Goal: Use online tool/utility: Utilize a website feature to perform a specific function

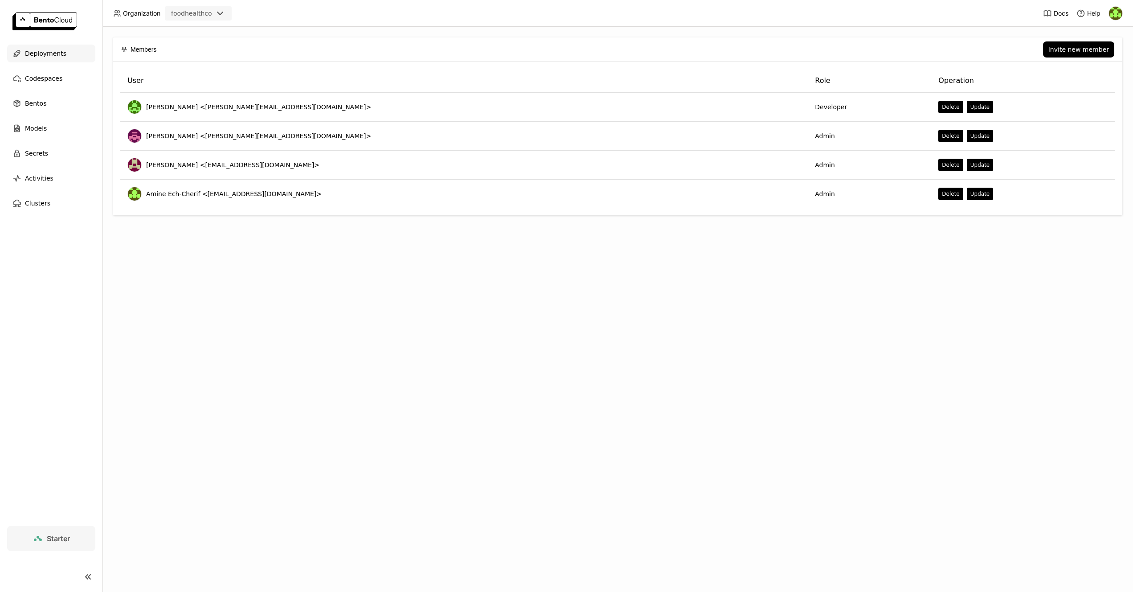
click at [51, 54] on span "Deployments" at bounding box center [45, 53] width 41 height 11
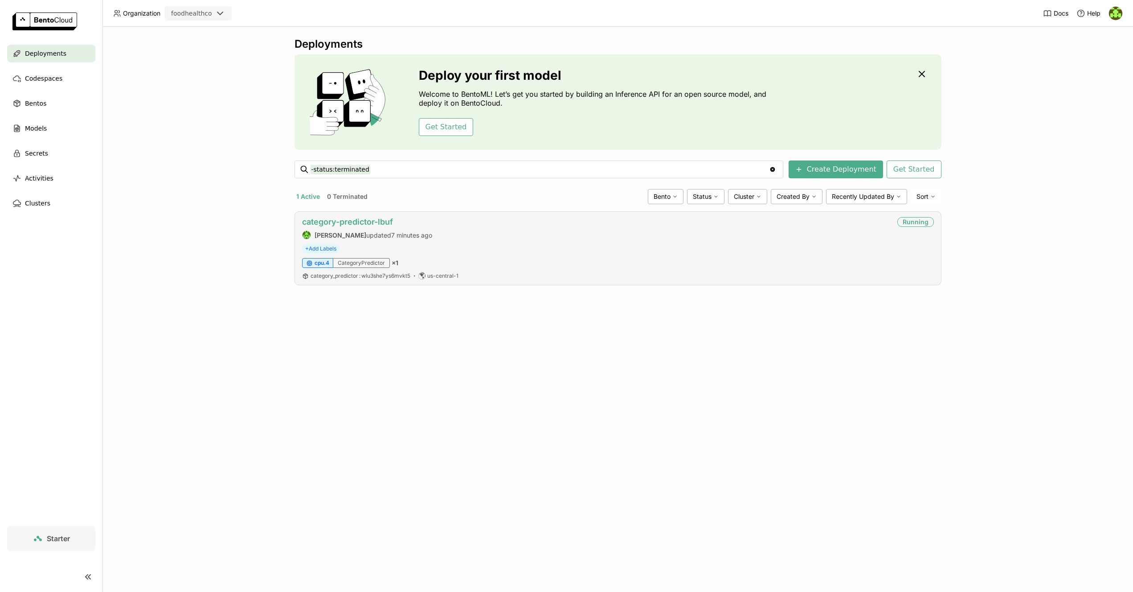
click at [382, 224] on link "category-predictor-lbuf" at bounding box center [347, 221] width 91 height 9
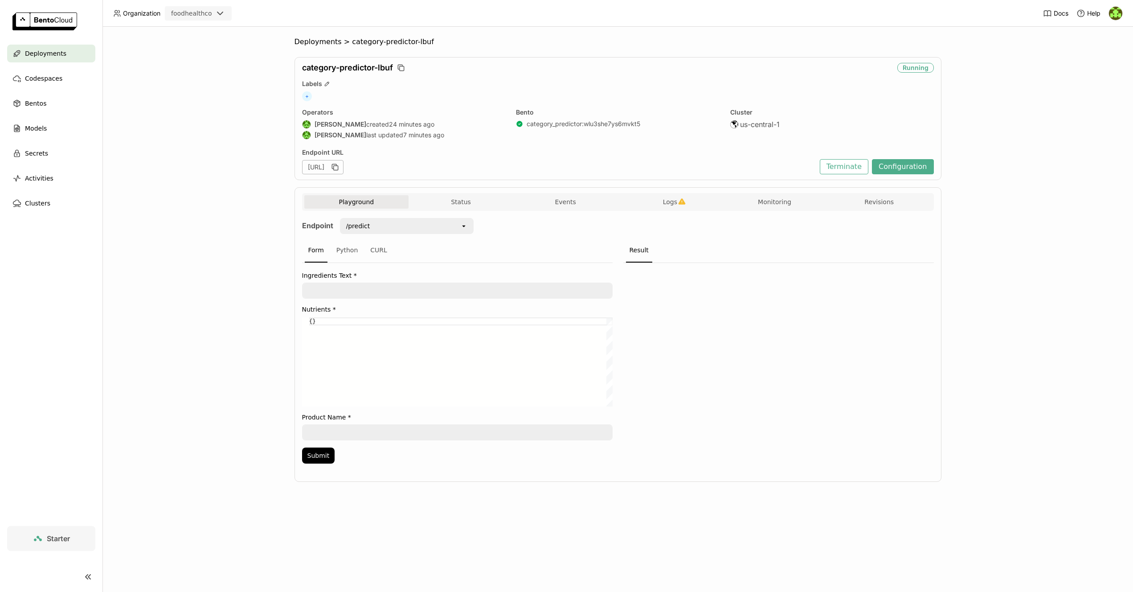
click at [399, 228] on div "/predict" at bounding box center [400, 226] width 119 height 14
click at [381, 348] on div "{}" at bounding box center [460, 361] width 303 height 89
drag, startPoint x: 392, startPoint y: 323, endPoint x: 240, endPoint y: 316, distance: 152.6
click at [240, 316] on div "Deployments > category-predictor-lbuf category-predictor-lbuf Running Labels + …" at bounding box center [617, 309] width 1031 height 565
paste textarea ""sodium": 0.0, "carbs": 2.0, "dietary_fiber": 0.0, "total_sugars": 0.0, "added_…"
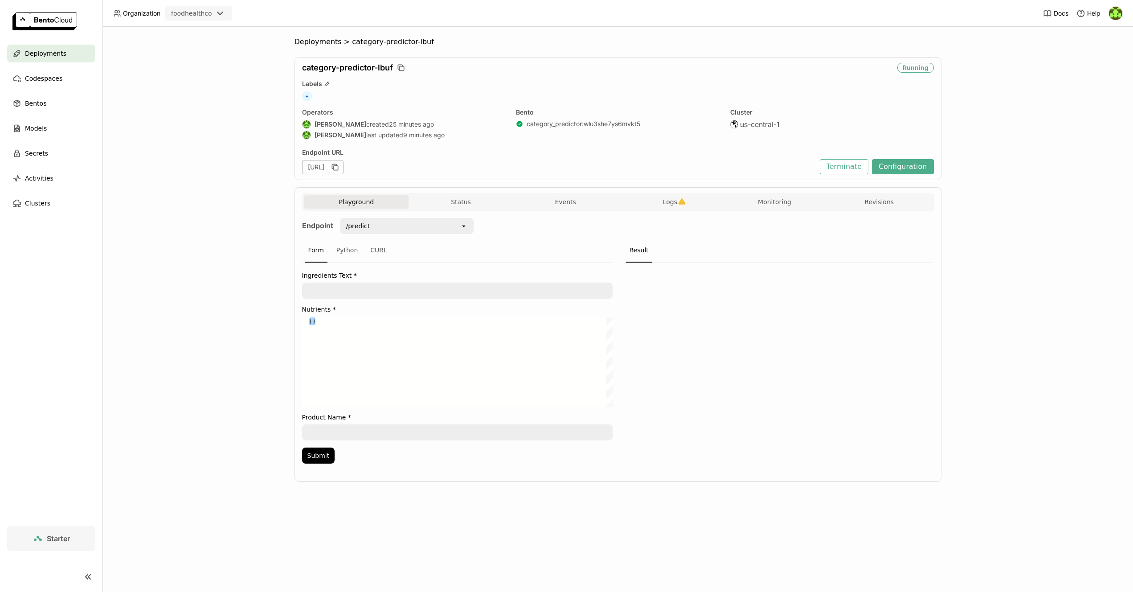
type textarea ""sodium": 0.0, "carbs": 2.0, "dietary_fiber": 0.0, "total_sugars": 0.0, "added_…"
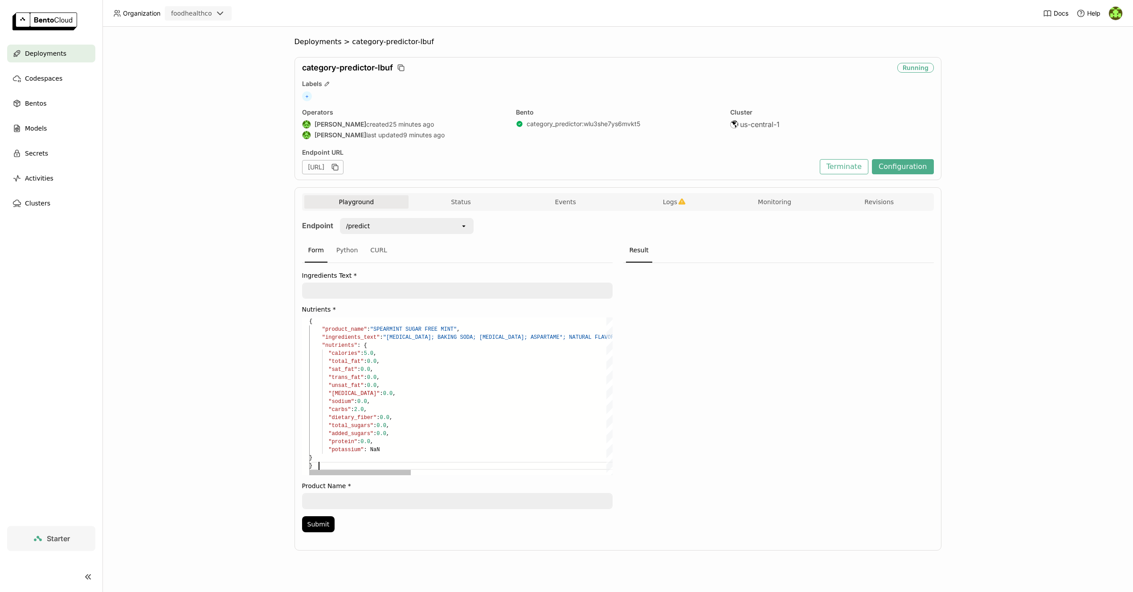
scroll to position [64, 10]
click at [326, 528] on button "Submit" at bounding box center [318, 524] width 33 height 16
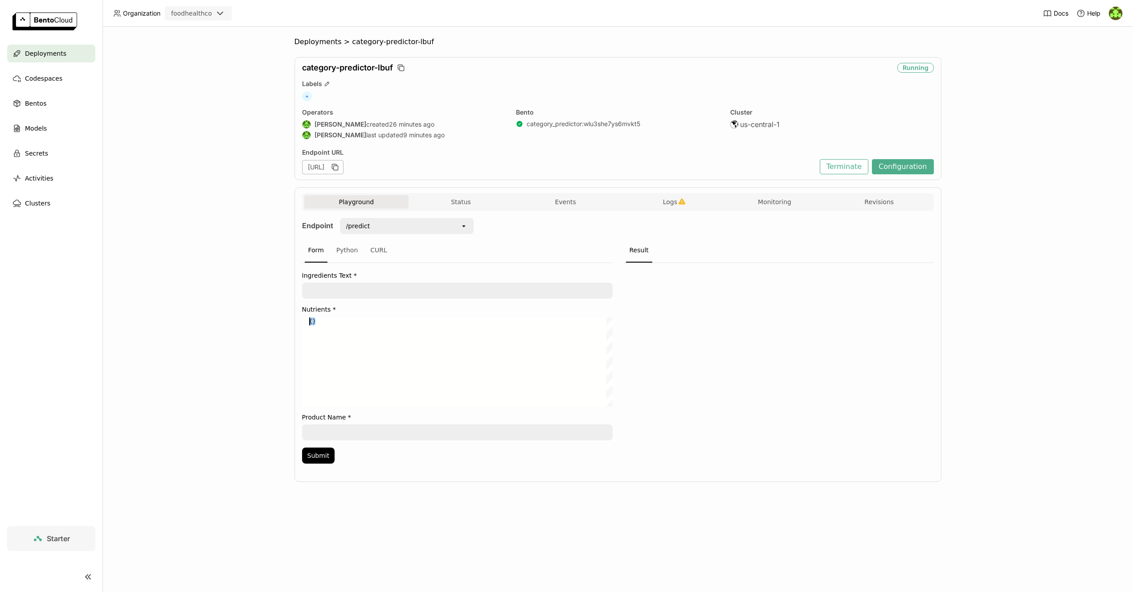
drag, startPoint x: 370, startPoint y: 323, endPoint x: 299, endPoint y: 322, distance: 71.8
click at [299, 322] on div "Playground Status Events Logs Monitoring Revisions Endpoint /predict open Form …" at bounding box center [618, 334] width 647 height 295
